Goal: Share content

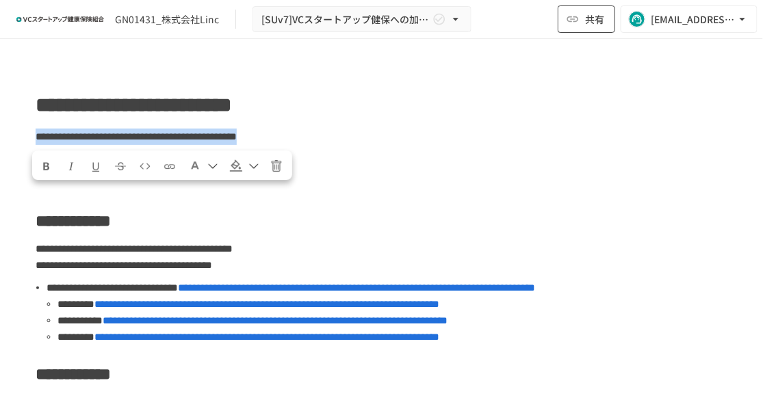
drag, startPoint x: 743, startPoint y: 71, endPoint x: 592, endPoint y: 16, distance: 160.9
click at [592, 16] on div "**********" at bounding box center [381, 192] width 763 height 385
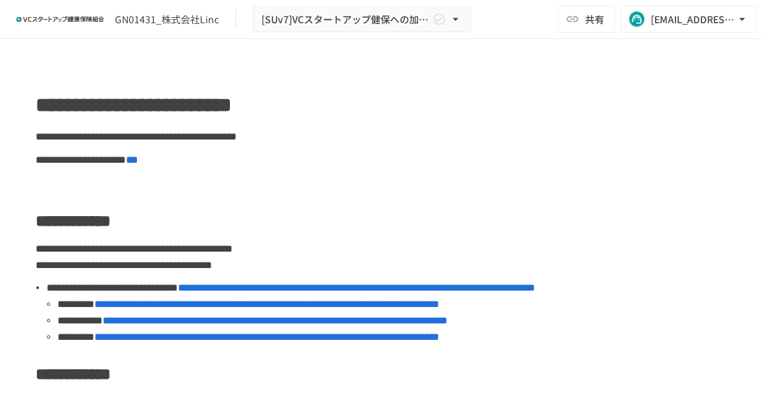
click at [552, 14] on div "GN01431_株式会社Linc [SUv7]VCスタートアップ健保への加入申請手続き 共有 [EMAIL_ADDRESS][DOMAIN_NAME]" at bounding box center [381, 19] width 763 height 39
click at [572, 17] on icon "button" at bounding box center [573, 19] width 14 height 14
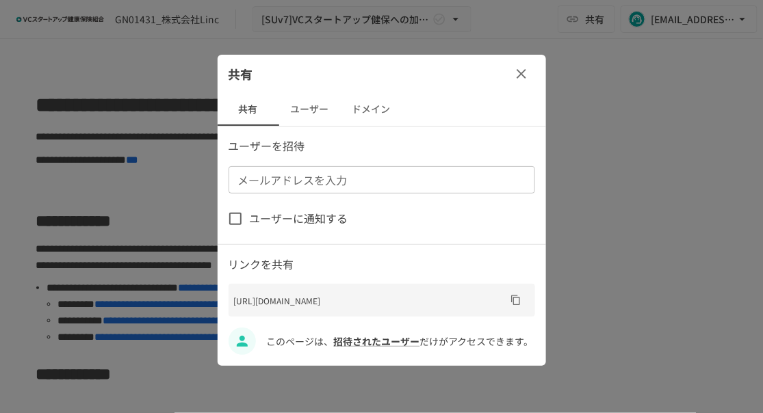
click at [303, 114] on button "ユーザー" at bounding box center [310, 109] width 62 height 33
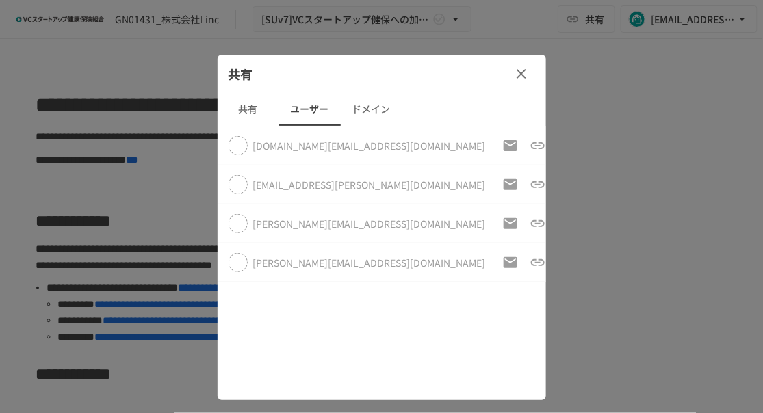
click at [355, 108] on button "ドメイン" at bounding box center [372, 109] width 62 height 33
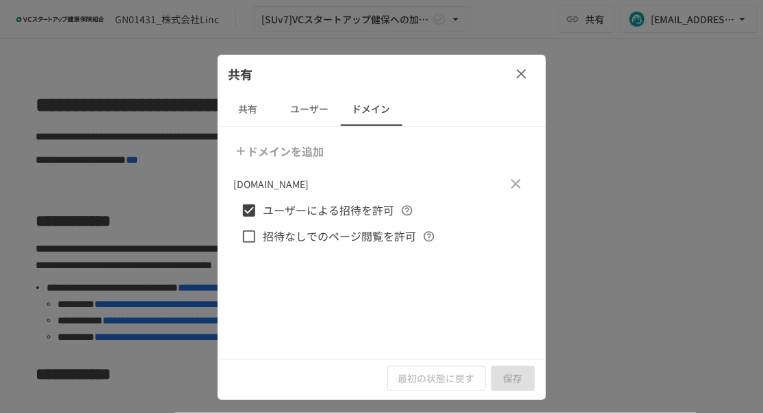
click at [251, 108] on button "共有" at bounding box center [249, 109] width 62 height 33
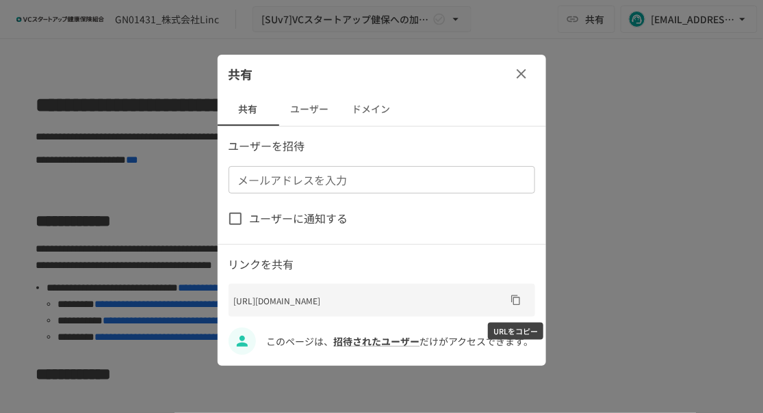
click at [520, 302] on icon "URLをコピー" at bounding box center [516, 300] width 11 height 11
click at [733, 126] on div at bounding box center [381, 206] width 763 height 413
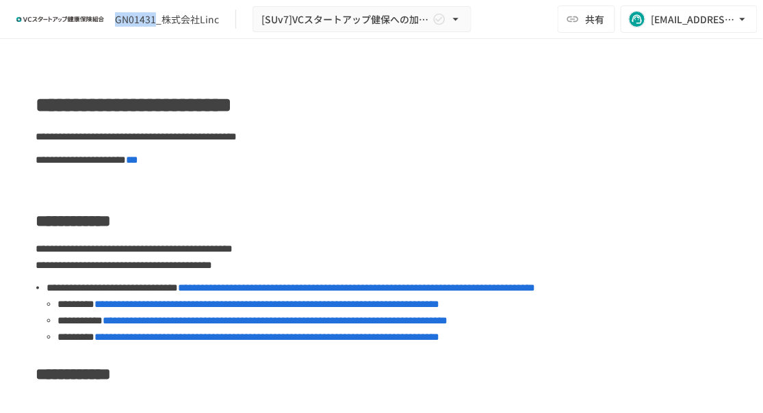
drag, startPoint x: 153, startPoint y: 16, endPoint x: 116, endPoint y: 12, distance: 36.5
click at [116, 12] on div "GN01431_株式会社Linc" at bounding box center [167, 19] width 104 height 14
copy div "GN01431"
click at [696, 130] on p "**********" at bounding box center [382, 137] width 692 height 18
click at [581, 14] on button "共有" at bounding box center [587, 18] width 58 height 27
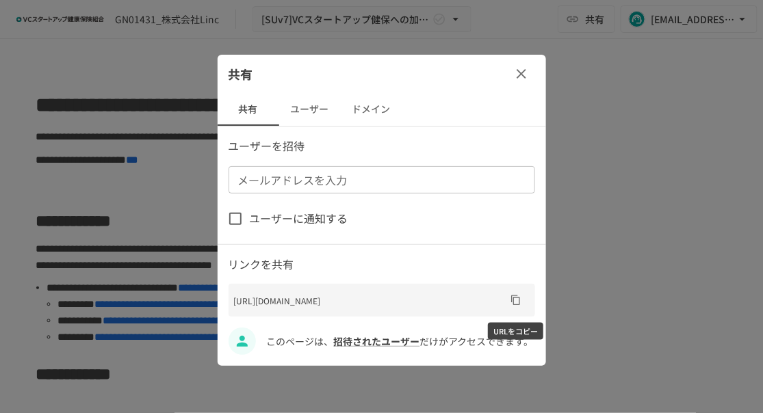
drag, startPoint x: 444, startPoint y: 283, endPoint x: 518, endPoint y: 305, distance: 77.1
click at [518, 305] on div "[URL][DOMAIN_NAME]" at bounding box center [382, 300] width 307 height 33
click at [728, 207] on div at bounding box center [381, 206] width 763 height 413
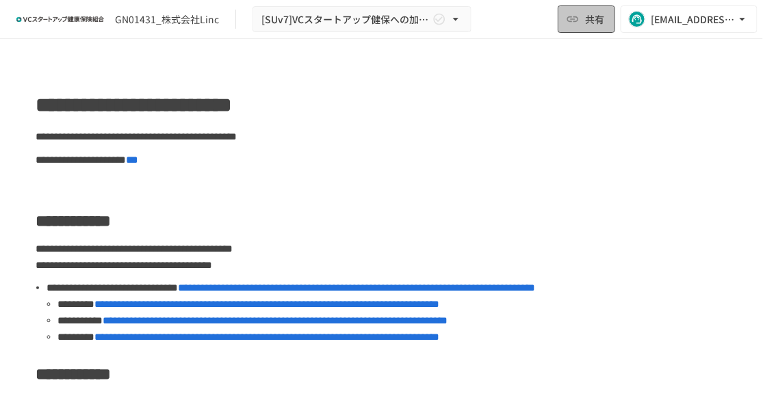
click at [587, 16] on span "共有" at bounding box center [594, 19] width 19 height 15
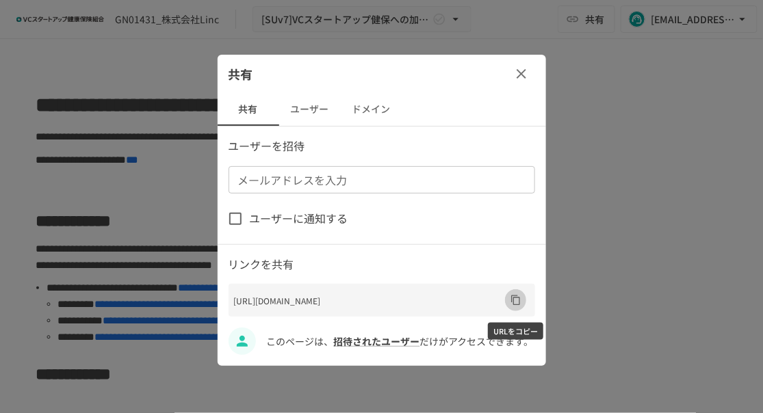
click at [513, 302] on icon "URLをコピー" at bounding box center [515, 301] width 9 height 10
click at [700, 190] on div at bounding box center [381, 206] width 763 height 413
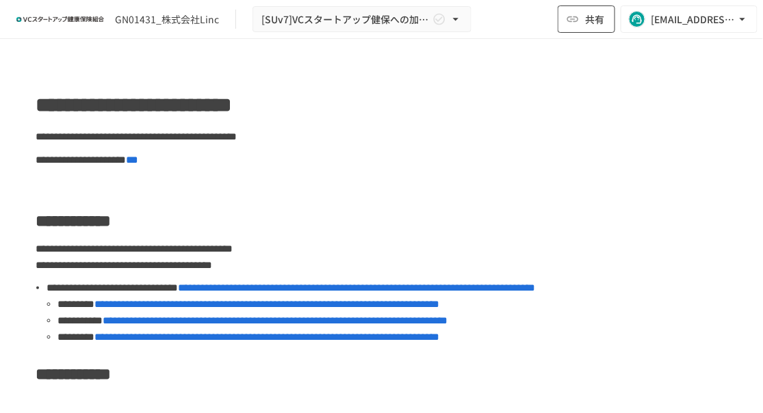
click at [581, 18] on button "共有" at bounding box center [587, 18] width 58 height 27
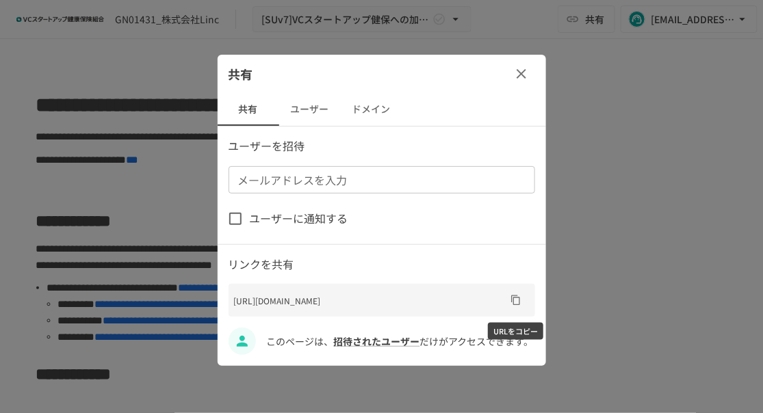
click at [513, 300] on icon "URLをコピー" at bounding box center [515, 301] width 9 height 10
click at [735, 222] on div at bounding box center [381, 206] width 763 height 413
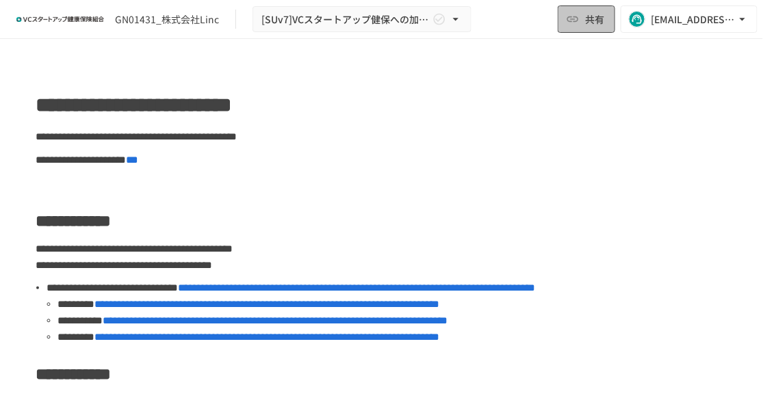
click at [575, 28] on button "共有" at bounding box center [587, 18] width 58 height 27
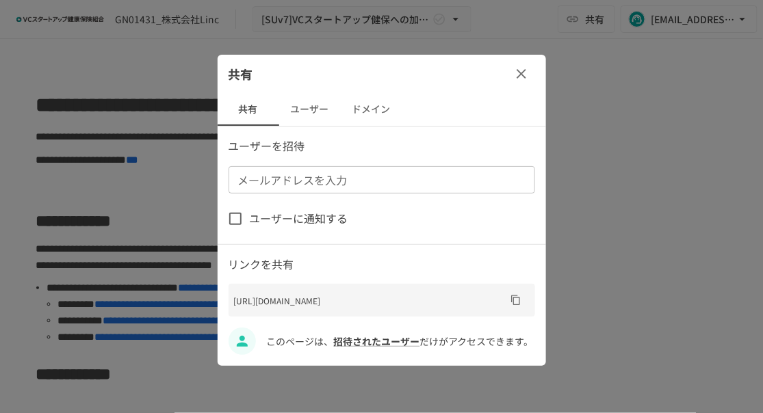
click at [367, 112] on button "ドメイン" at bounding box center [372, 109] width 62 height 33
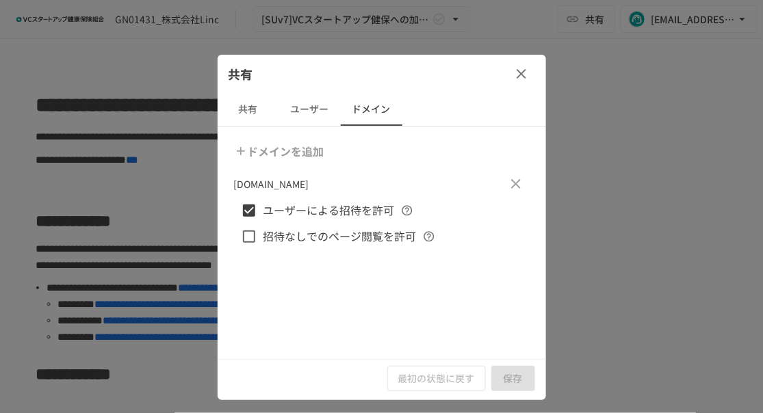
drag, startPoint x: 275, startPoint y: 184, endPoint x: 234, endPoint y: 186, distance: 41.1
click at [234, 186] on div "[DOMAIN_NAME]" at bounding box center [382, 183] width 296 height 27
copy p "[DOMAIN_NAME]"
click at [724, 168] on div at bounding box center [381, 206] width 763 height 413
